Goal: Use online tool/utility

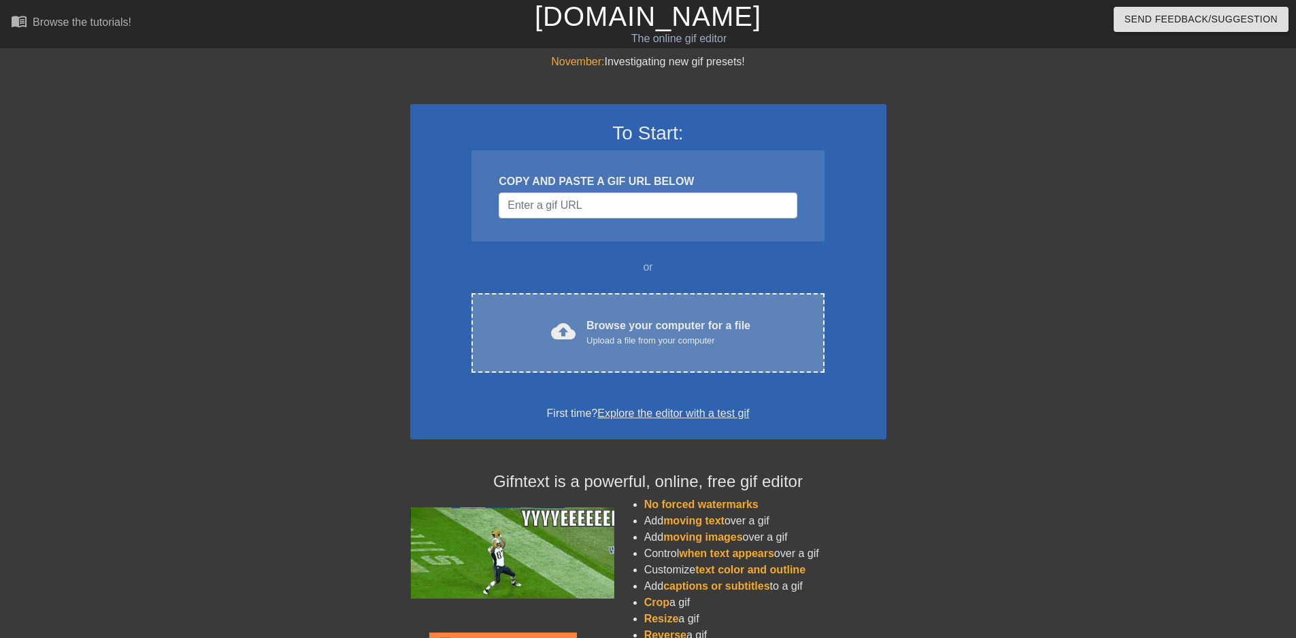
click at [600, 300] on div "cloud_upload Browse your computer for a file Upload a file from your computer C…" at bounding box center [647, 333] width 352 height 80
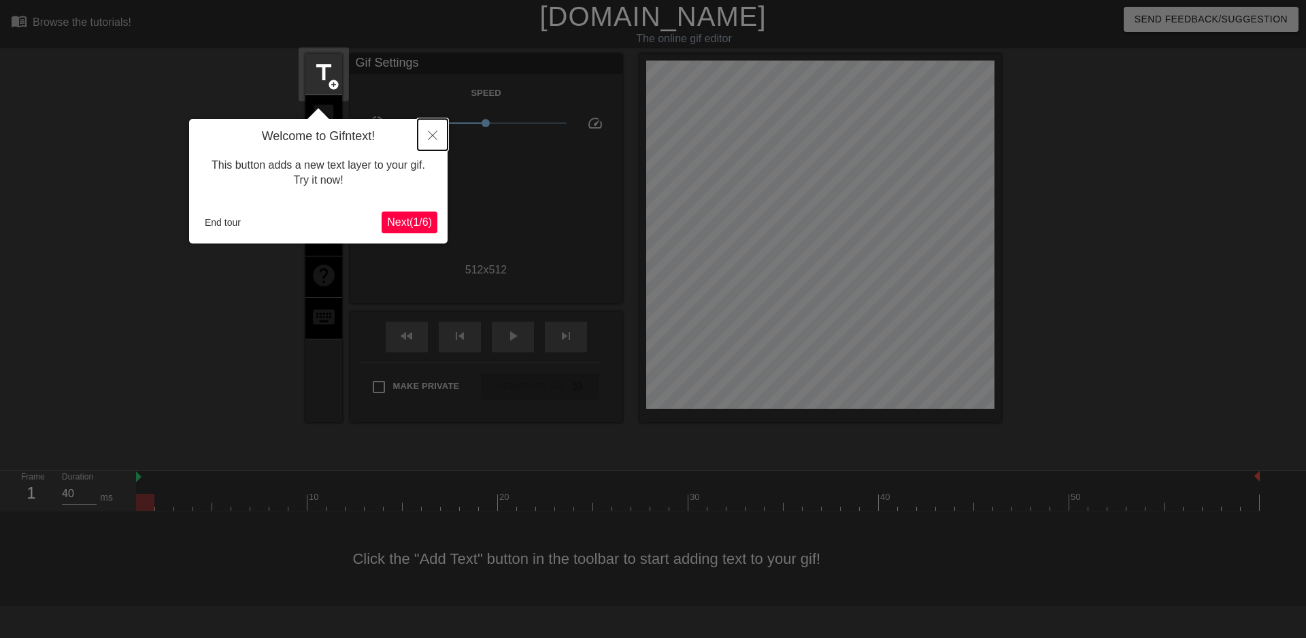
click at [429, 130] on button "Close" at bounding box center [433, 134] width 30 height 31
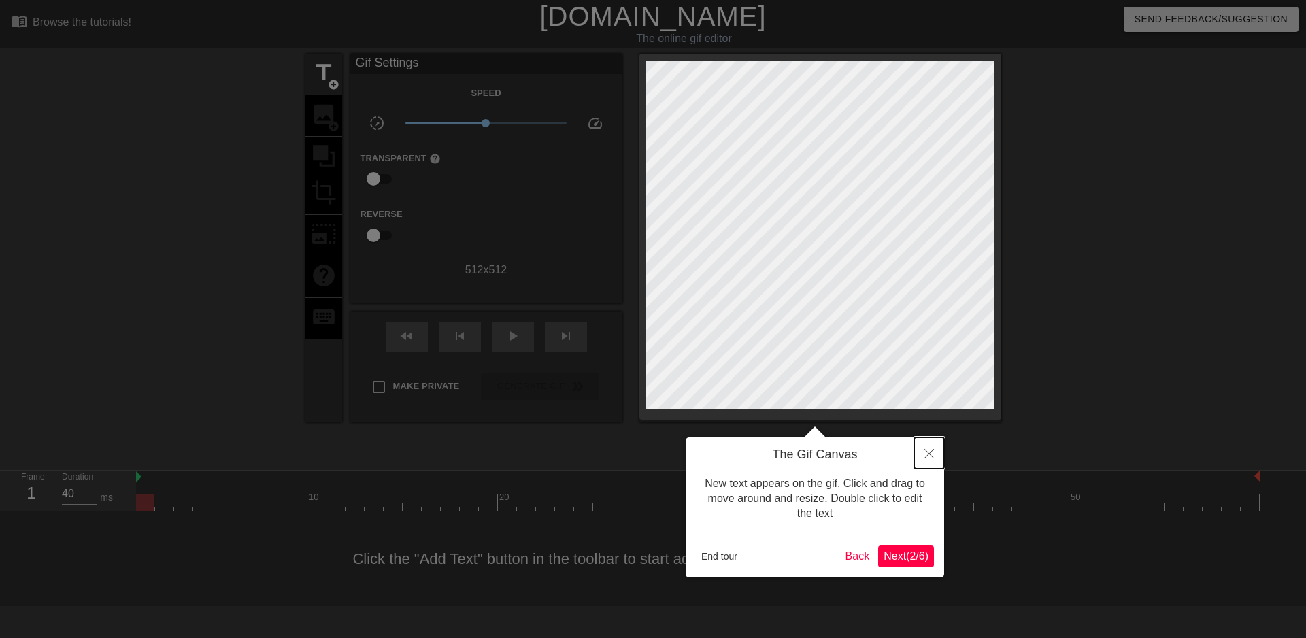
click at [930, 452] on icon "Close" at bounding box center [929, 454] width 10 height 10
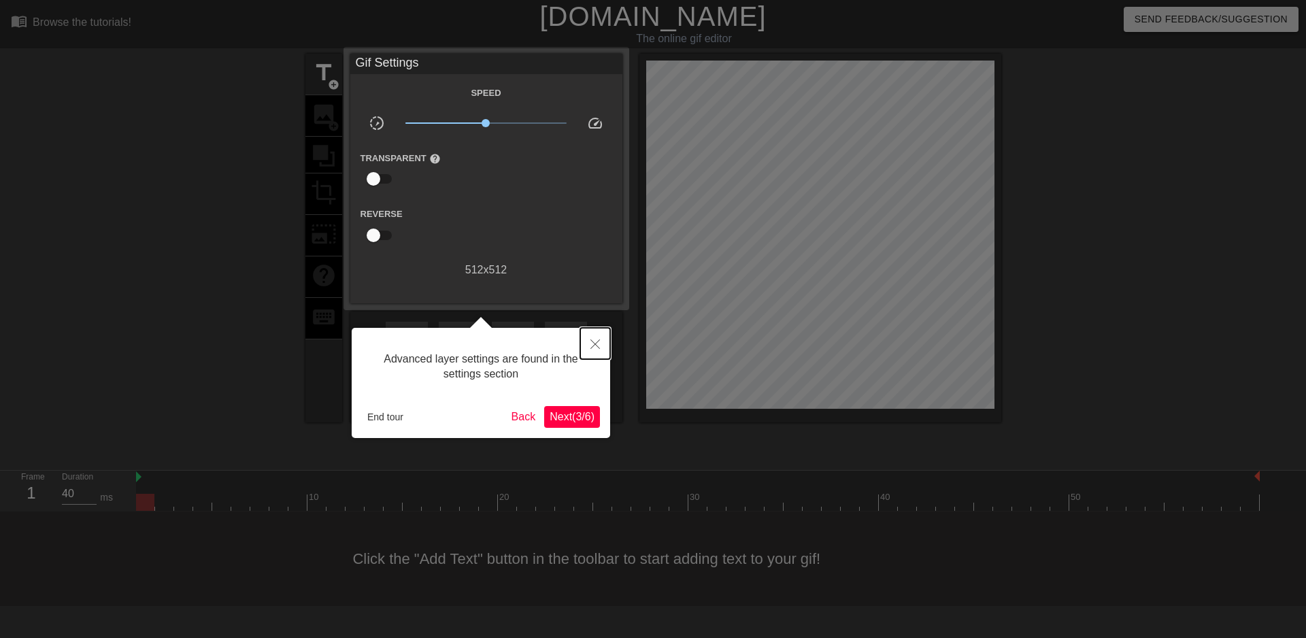
click at [605, 352] on button "Close" at bounding box center [595, 343] width 30 height 31
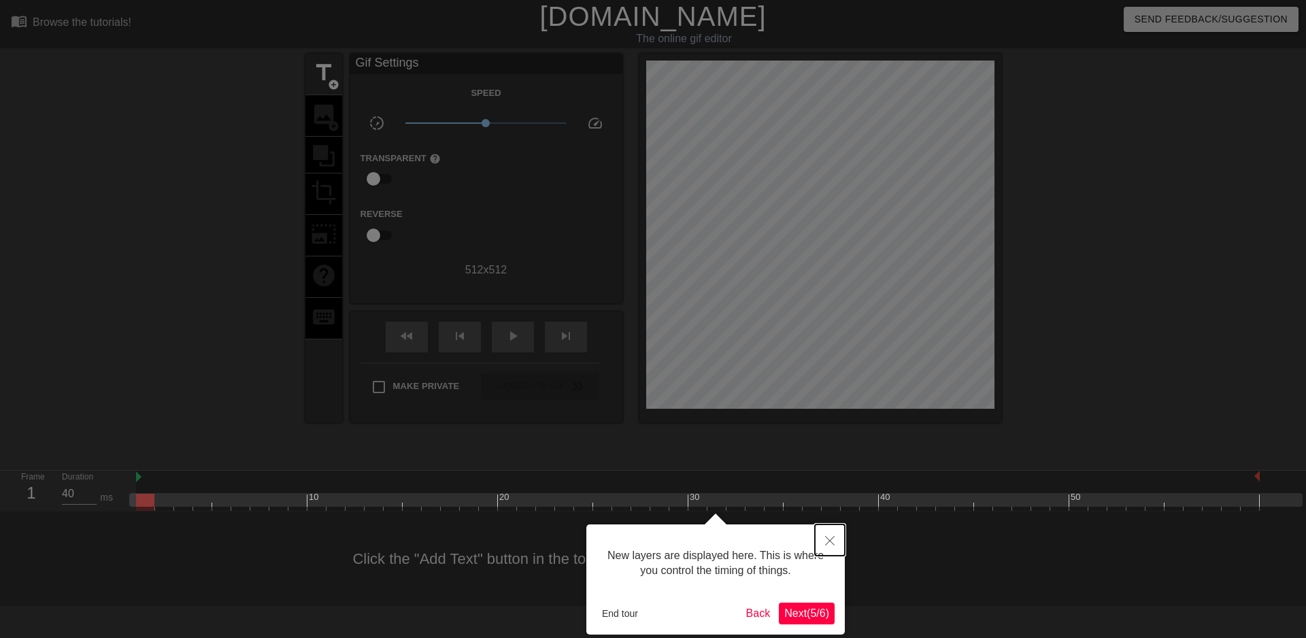
click at [823, 533] on button "Close" at bounding box center [830, 539] width 30 height 31
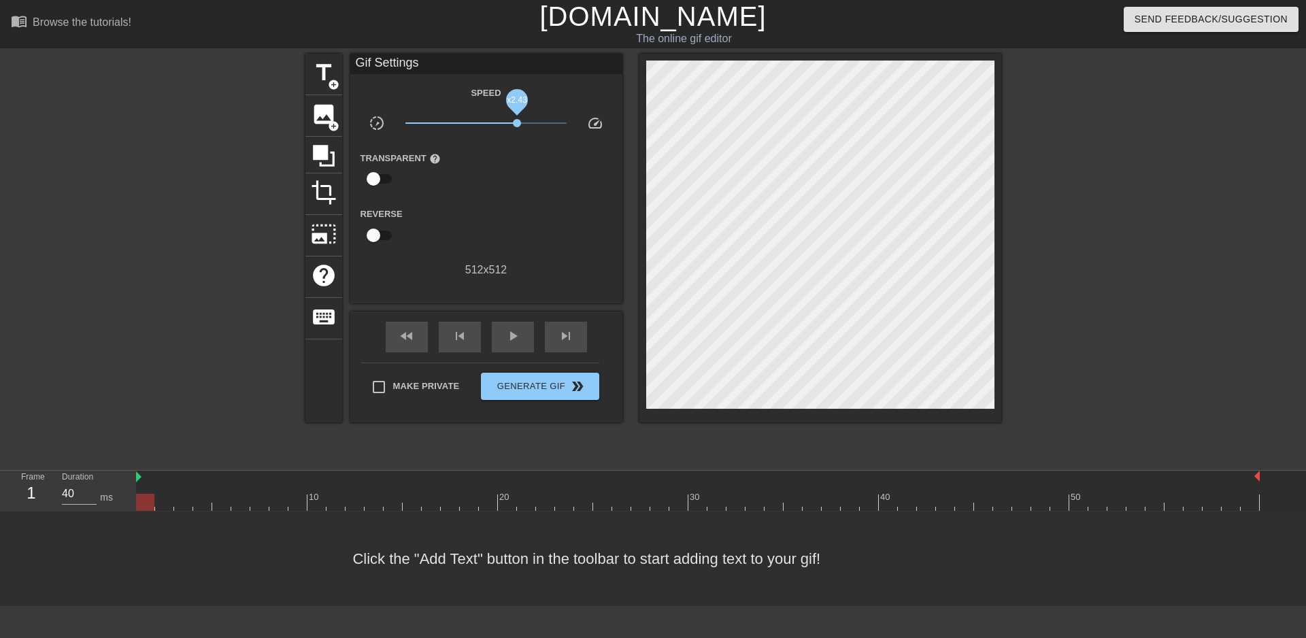
drag, startPoint x: 499, startPoint y: 120, endPoint x: 524, endPoint y: 122, distance: 25.2
click at [524, 122] on span "x2.43" at bounding box center [485, 123] width 161 height 16
drag, startPoint x: 524, startPoint y: 122, endPoint x: 533, endPoint y: 122, distance: 8.8
click at [533, 122] on span "x3.72" at bounding box center [532, 123] width 8 height 8
click at [514, 335] on span "play_arrow" at bounding box center [513, 336] width 16 height 16
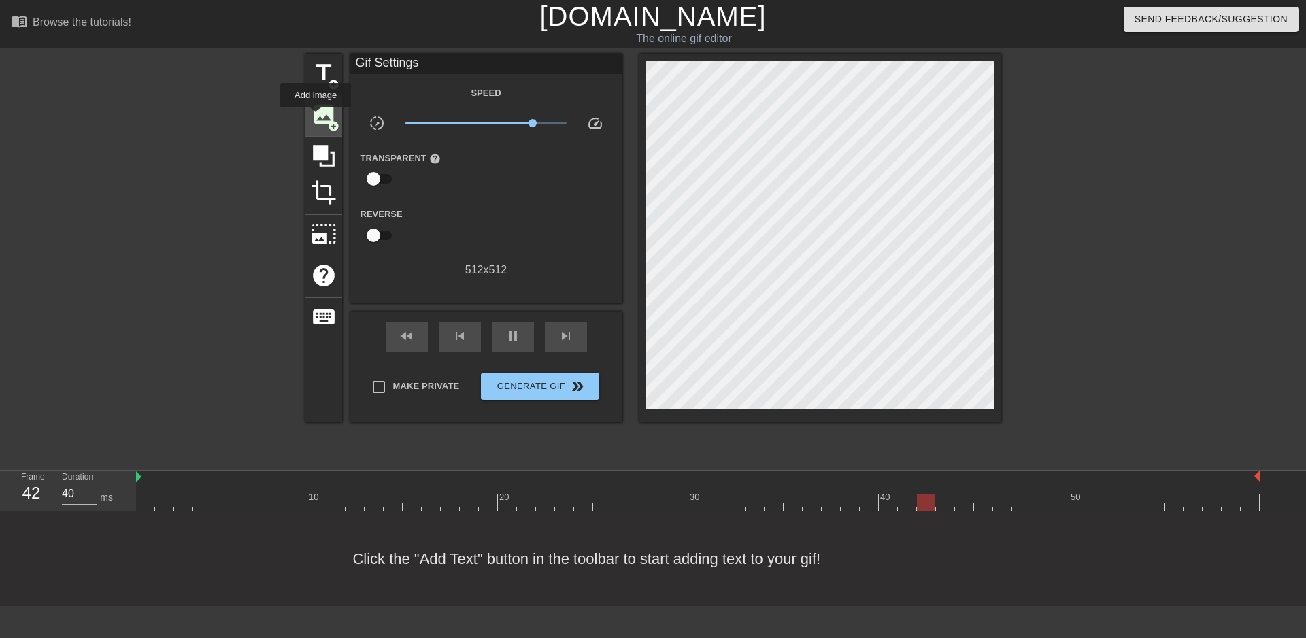
click at [316, 117] on span "image" at bounding box center [324, 114] width 26 height 26
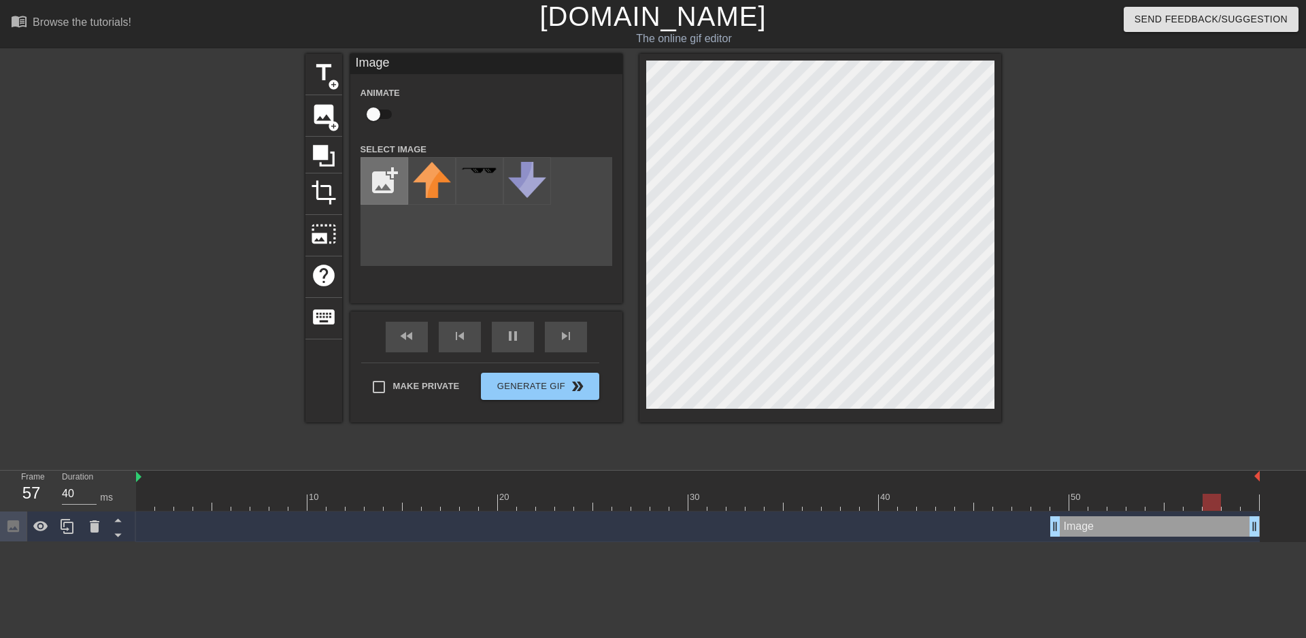
click at [372, 175] on input "file" at bounding box center [384, 181] width 46 height 46
type input "C:\fakepath\peebybirthdysticker.png"
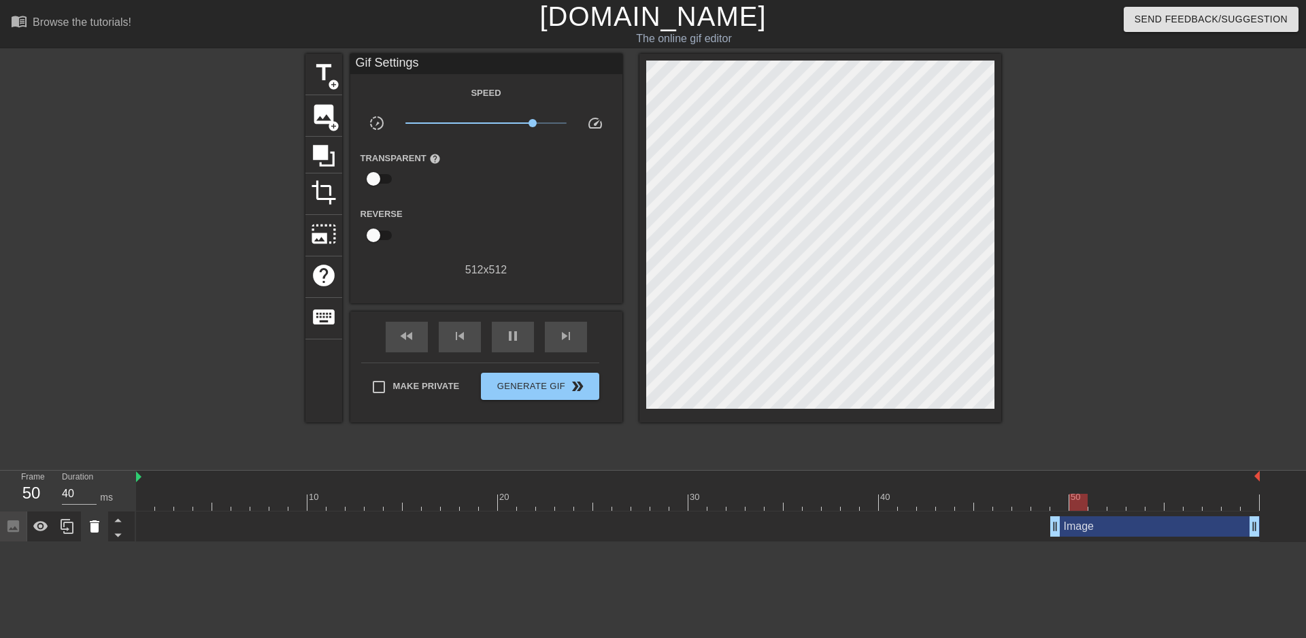
click at [94, 519] on icon at bounding box center [94, 526] width 16 height 16
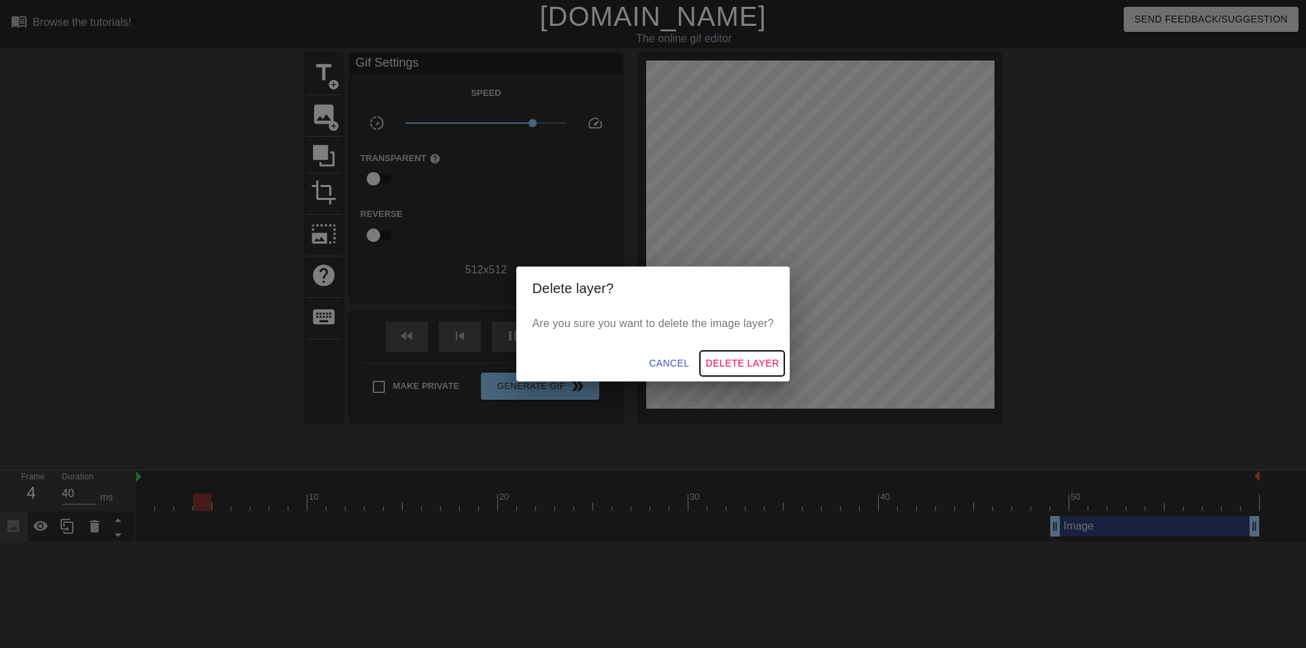
click at [732, 363] on span "Delete Layer" at bounding box center [741, 363] width 73 height 17
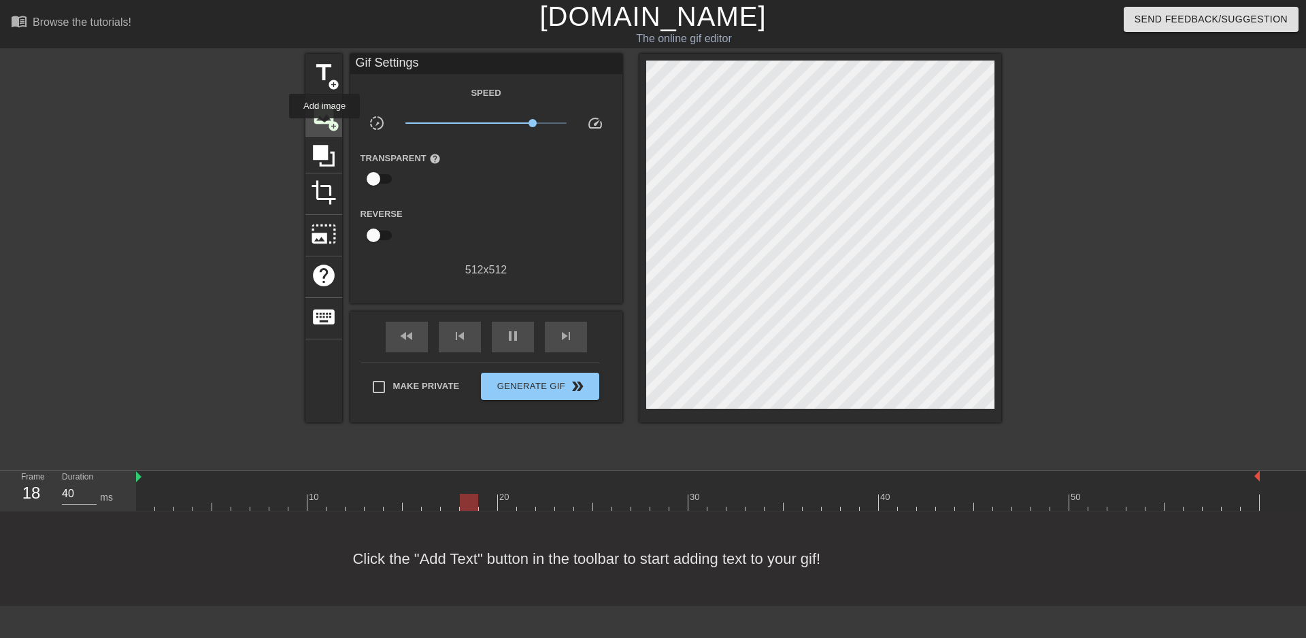
click at [324, 128] on div "image add_circle" at bounding box center [323, 115] width 37 height 41
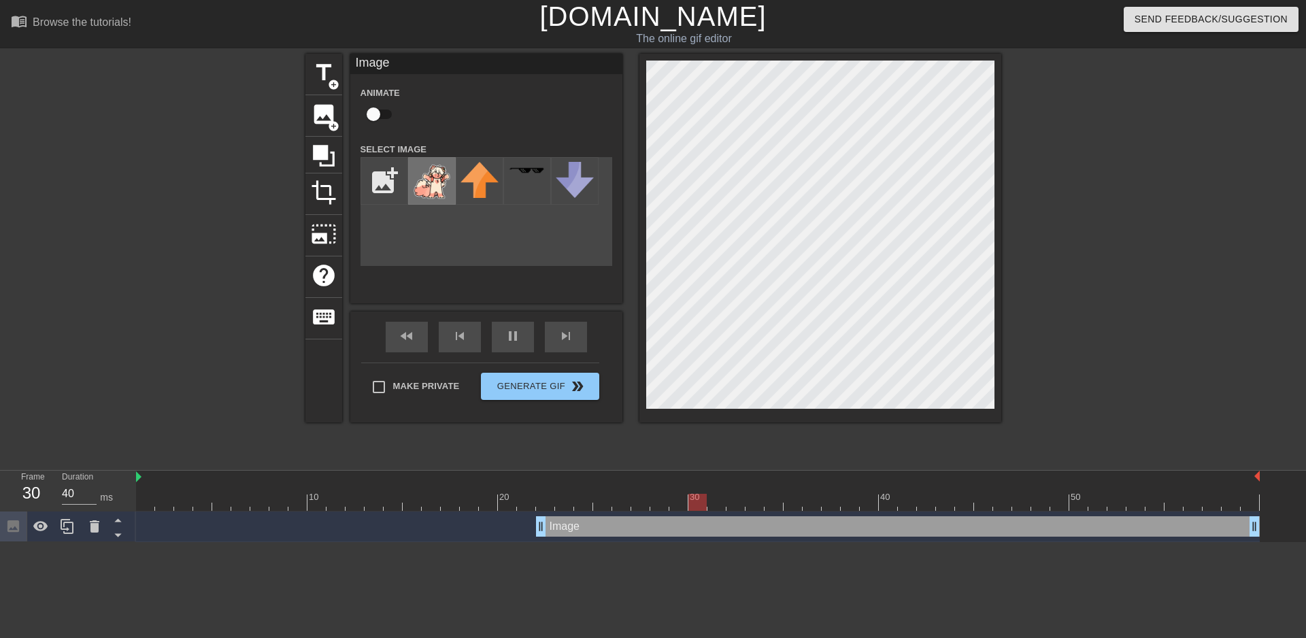
click at [424, 169] on img at bounding box center [432, 181] width 38 height 38
click at [631, 52] on div "menu_book Browse the tutorials! [DOMAIN_NAME] The online gif editor Send Feedba…" at bounding box center [653, 271] width 1306 height 542
click at [1063, 346] on div at bounding box center [1120, 258] width 204 height 408
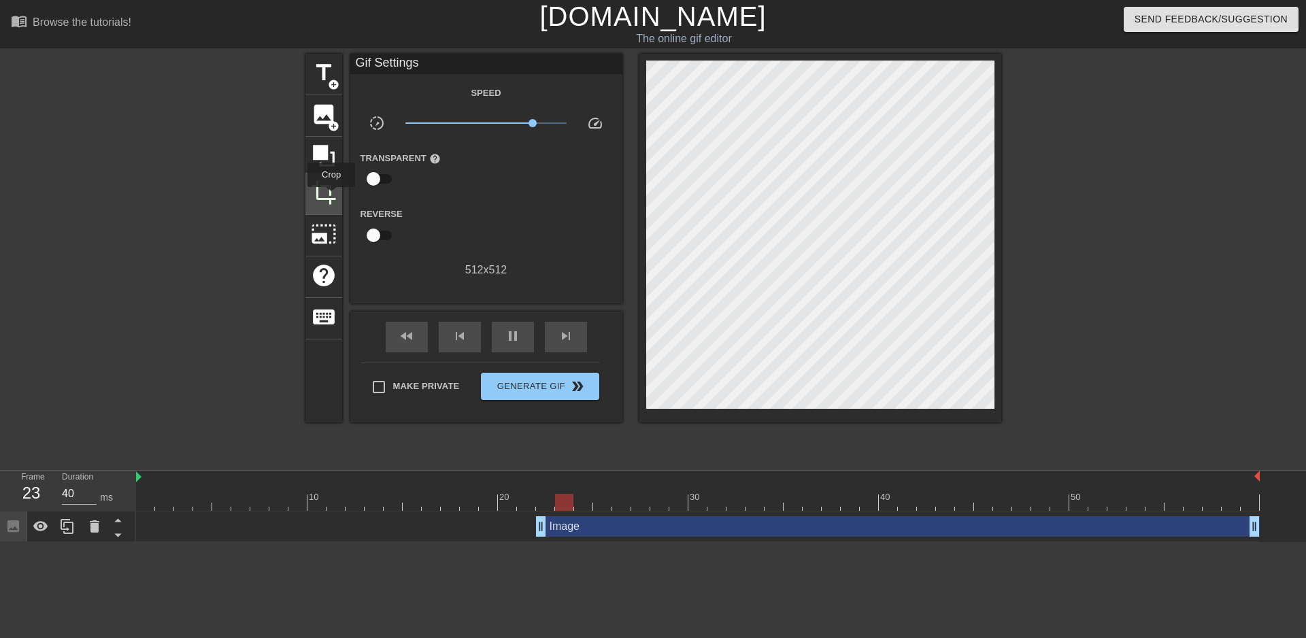
click at [331, 197] on span "crop" at bounding box center [324, 193] width 26 height 26
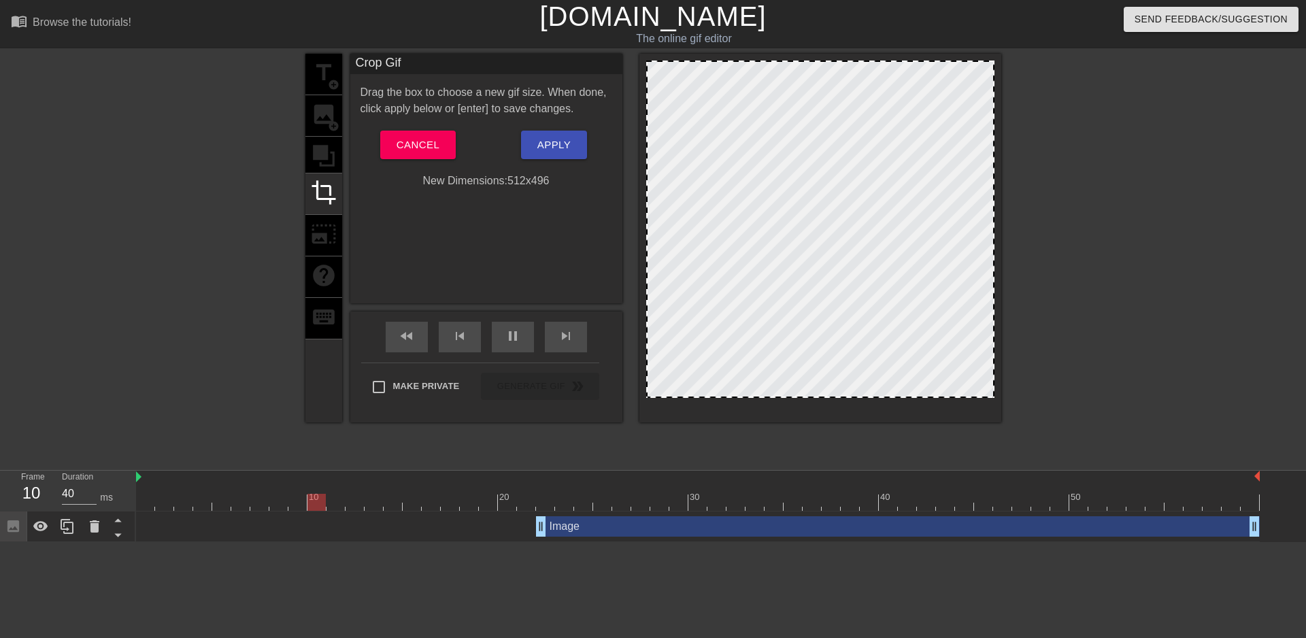
drag, startPoint x: 921, startPoint y: 407, endPoint x: 924, endPoint y: 396, distance: 11.4
drag, startPoint x: 841, startPoint y: 61, endPoint x: 844, endPoint y: 67, distance: 7.3
click at [844, 67] on div at bounding box center [821, 68] width 346 height 7
click at [1035, 242] on div at bounding box center [1120, 258] width 204 height 408
click at [553, 144] on span "Apply" at bounding box center [553, 145] width 33 height 18
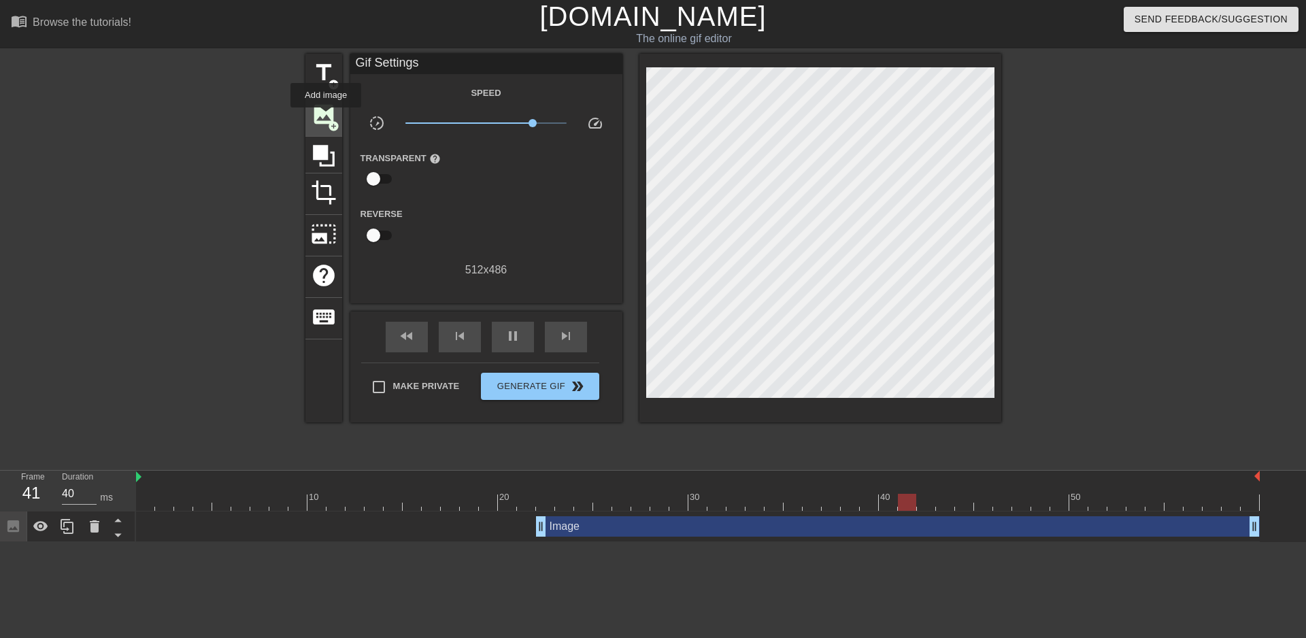
click at [326, 117] on span "image" at bounding box center [324, 114] width 26 height 26
